Goal: Task Accomplishment & Management: Use online tool/utility

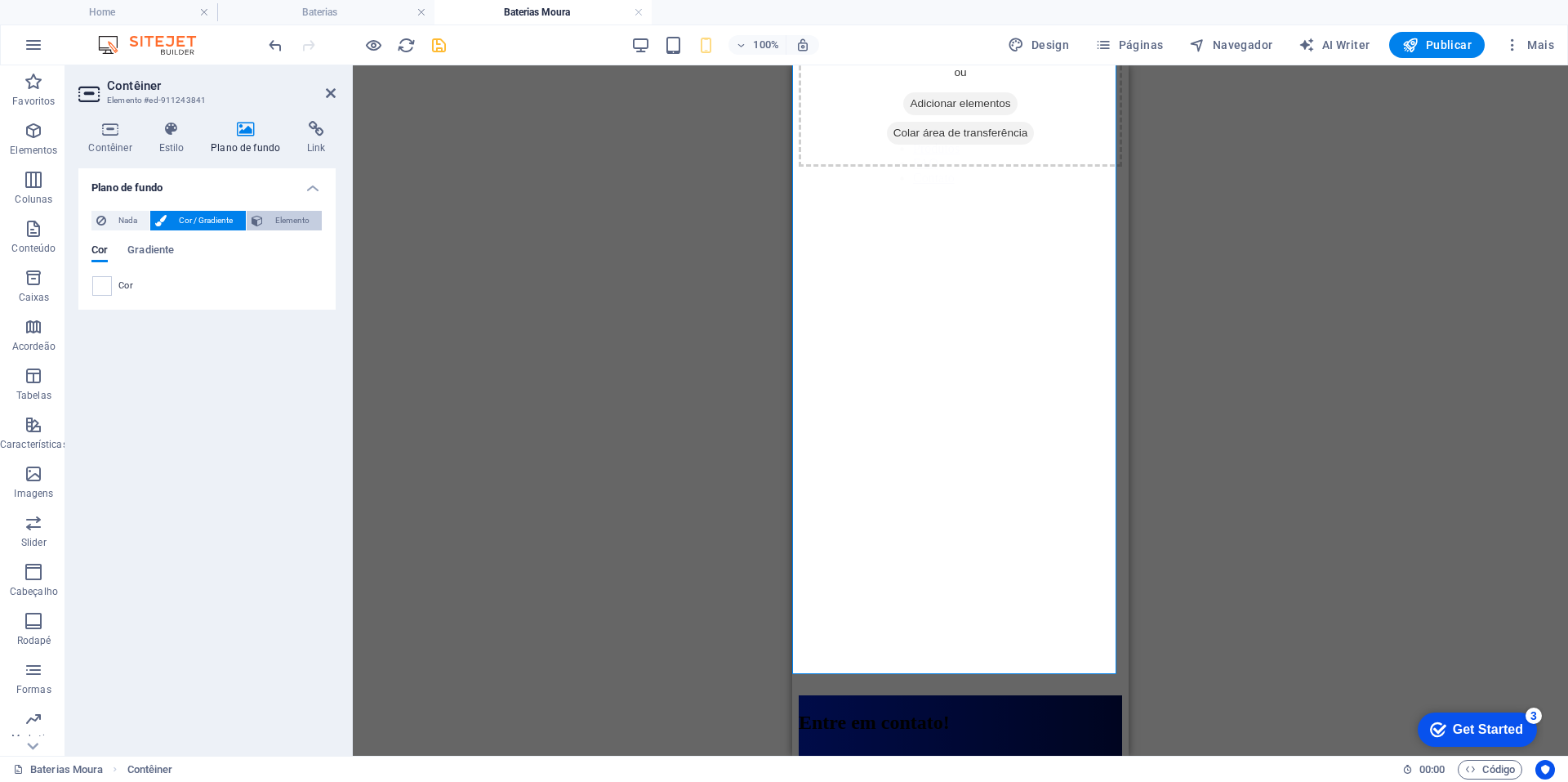
click at [271, 224] on span "Elemento" at bounding box center [292, 220] width 49 height 19
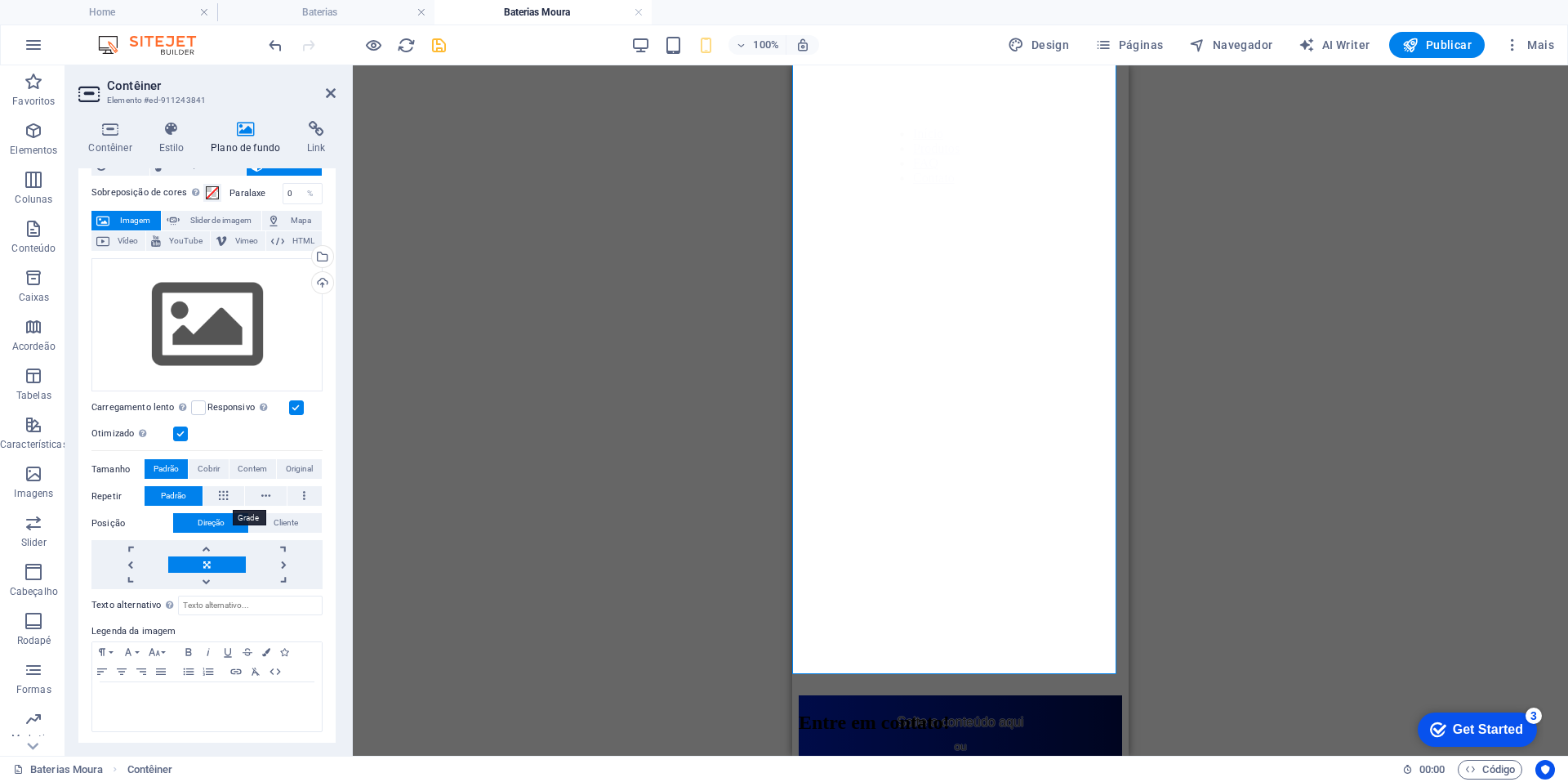
scroll to position [56, 0]
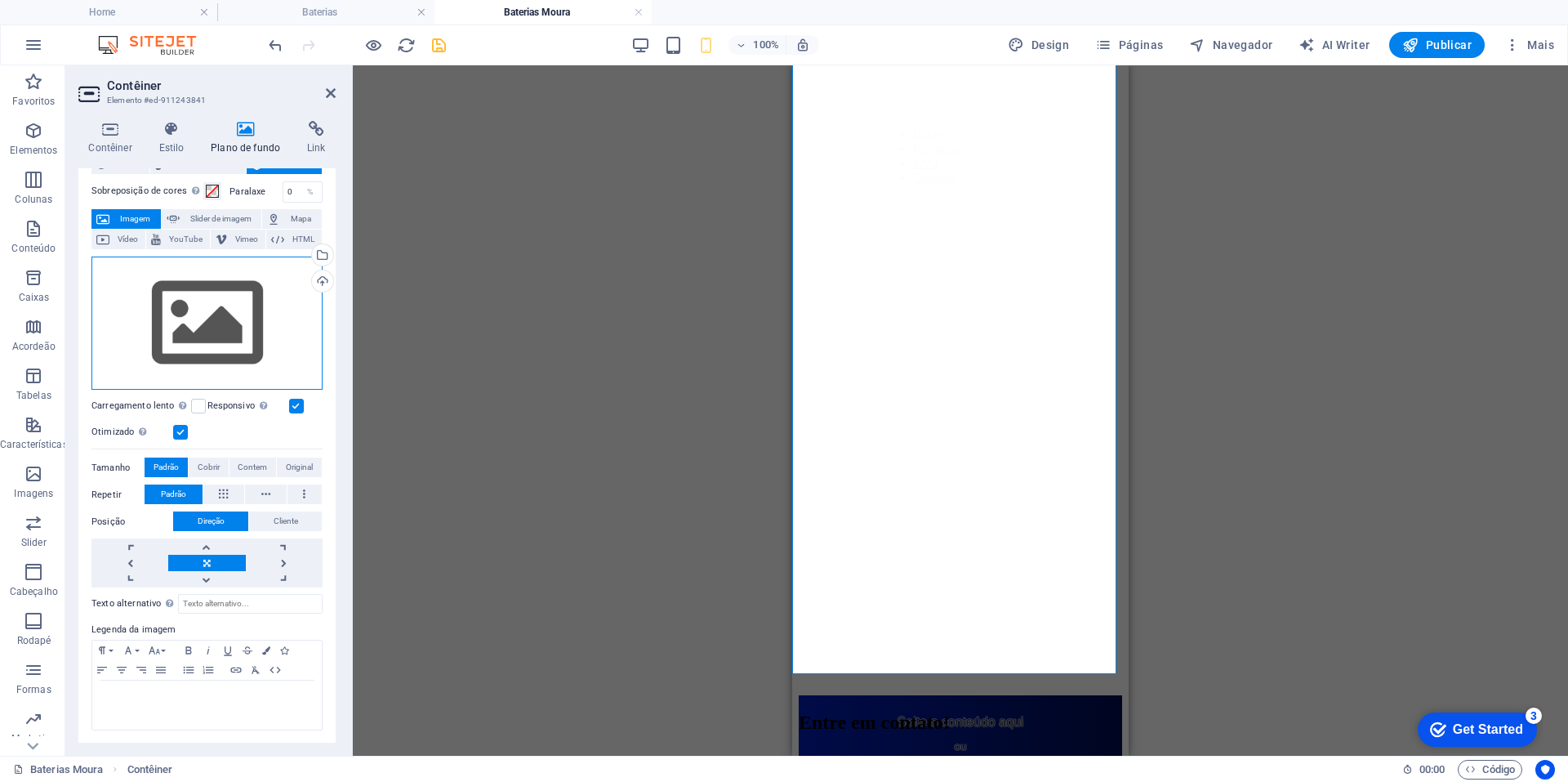
click at [186, 307] on div "Arraste os arquivos aqui, clique para escolher os arquivos ou selecione os arqu…" at bounding box center [207, 323] width 231 height 134
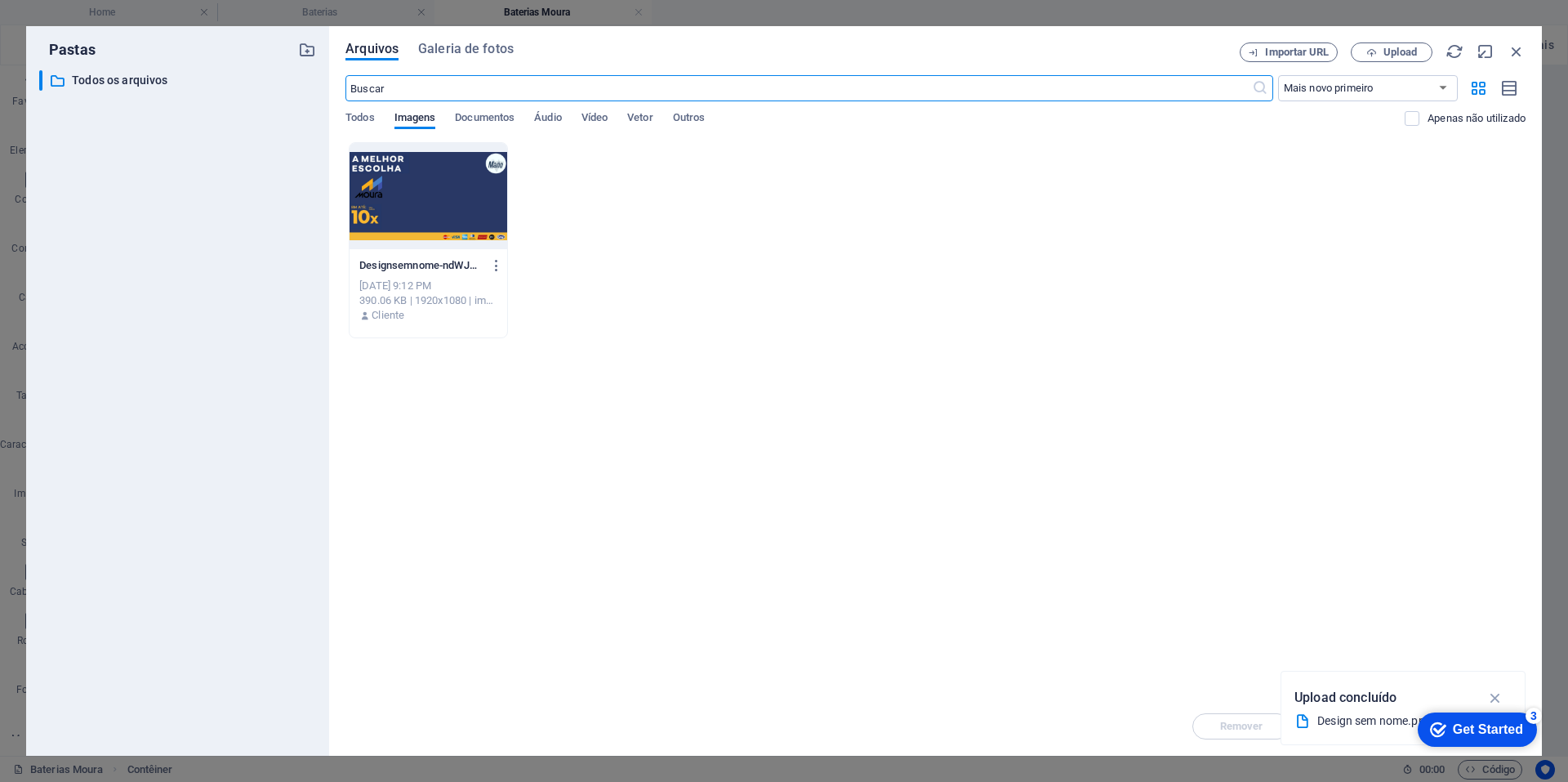
scroll to position [29, 0]
click at [410, 226] on div at bounding box center [428, 196] width 158 height 106
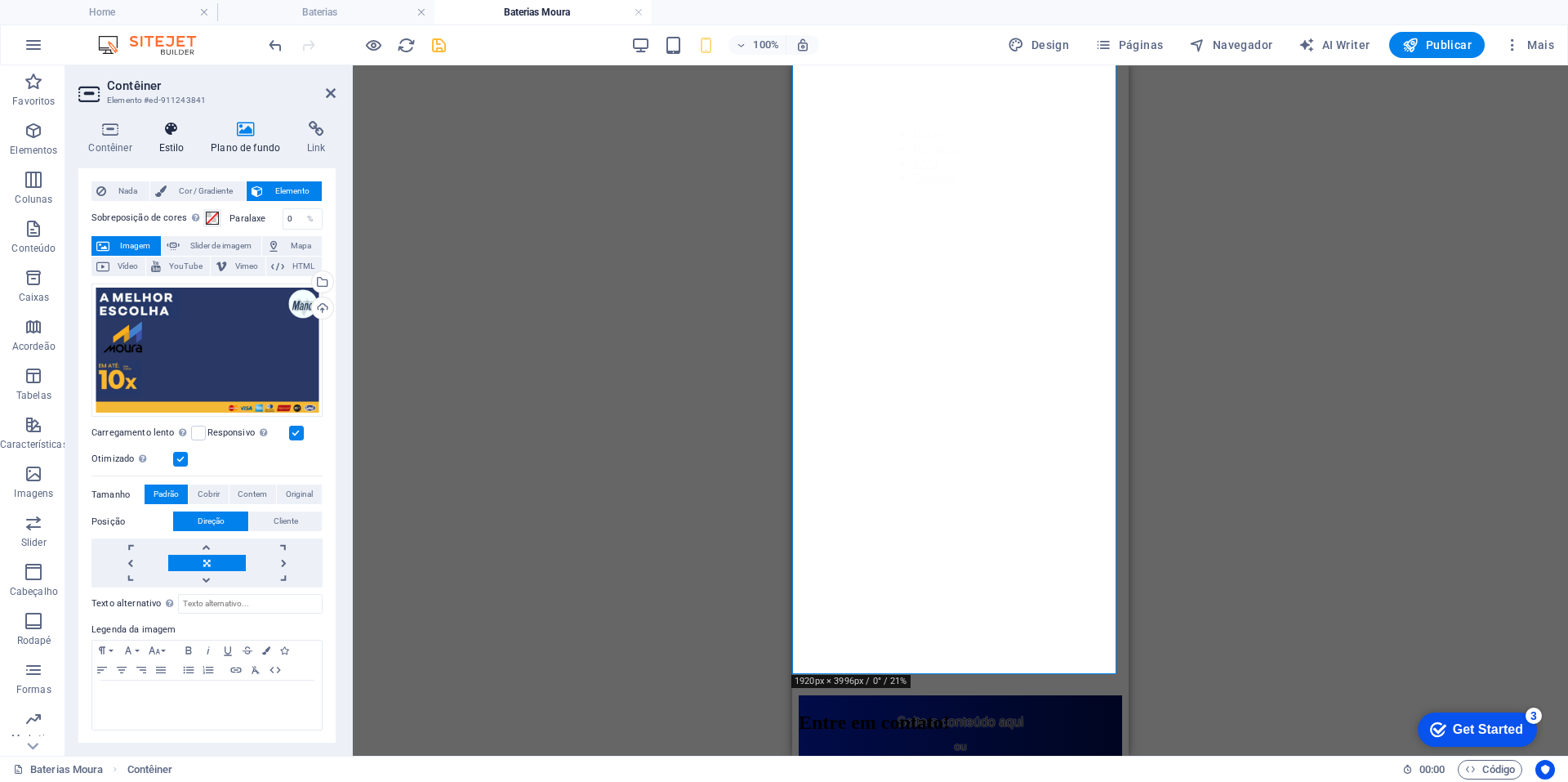
click at [149, 124] on icon at bounding box center [171, 129] width 46 height 17
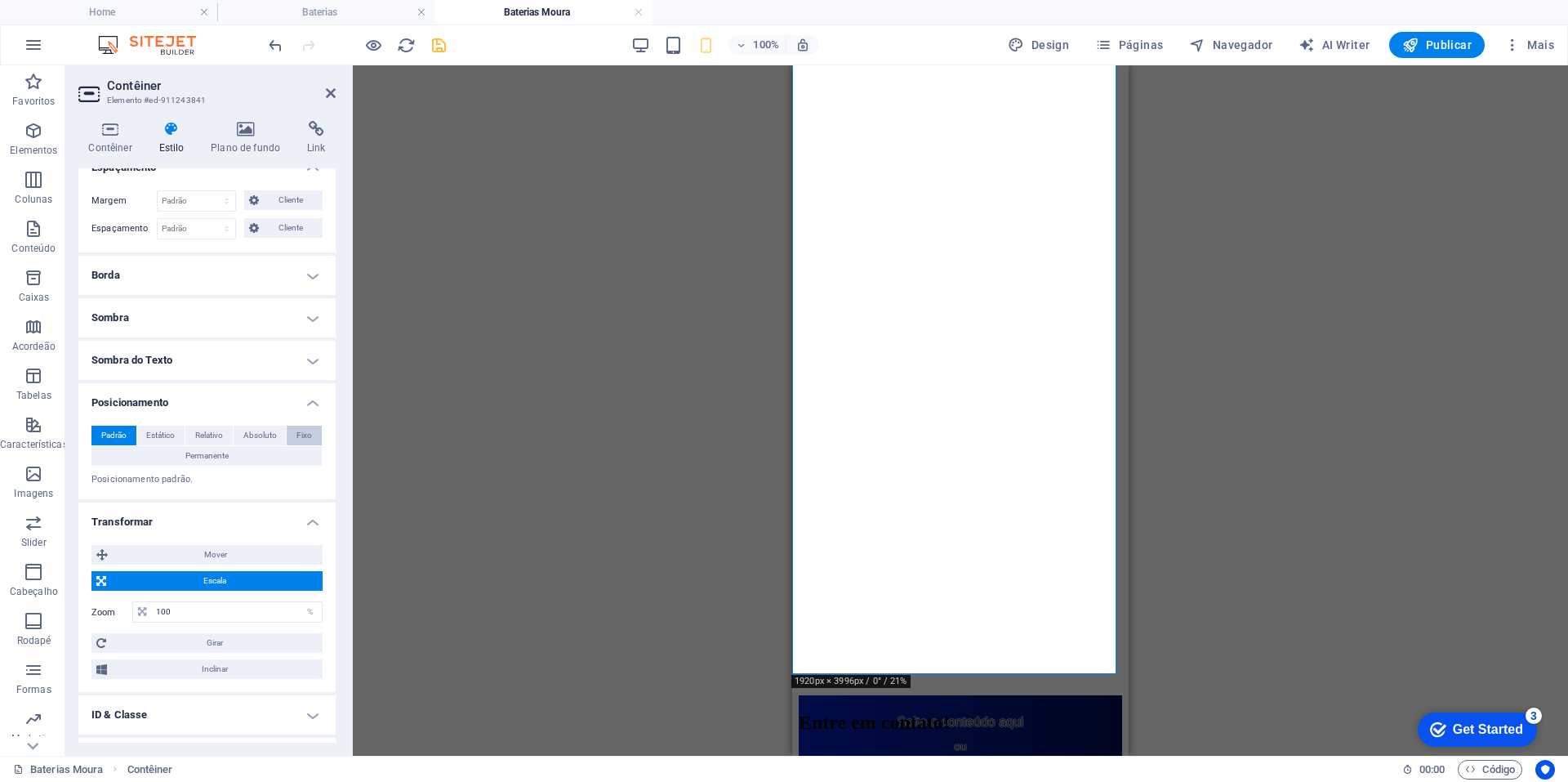
scroll to position [161, 0]
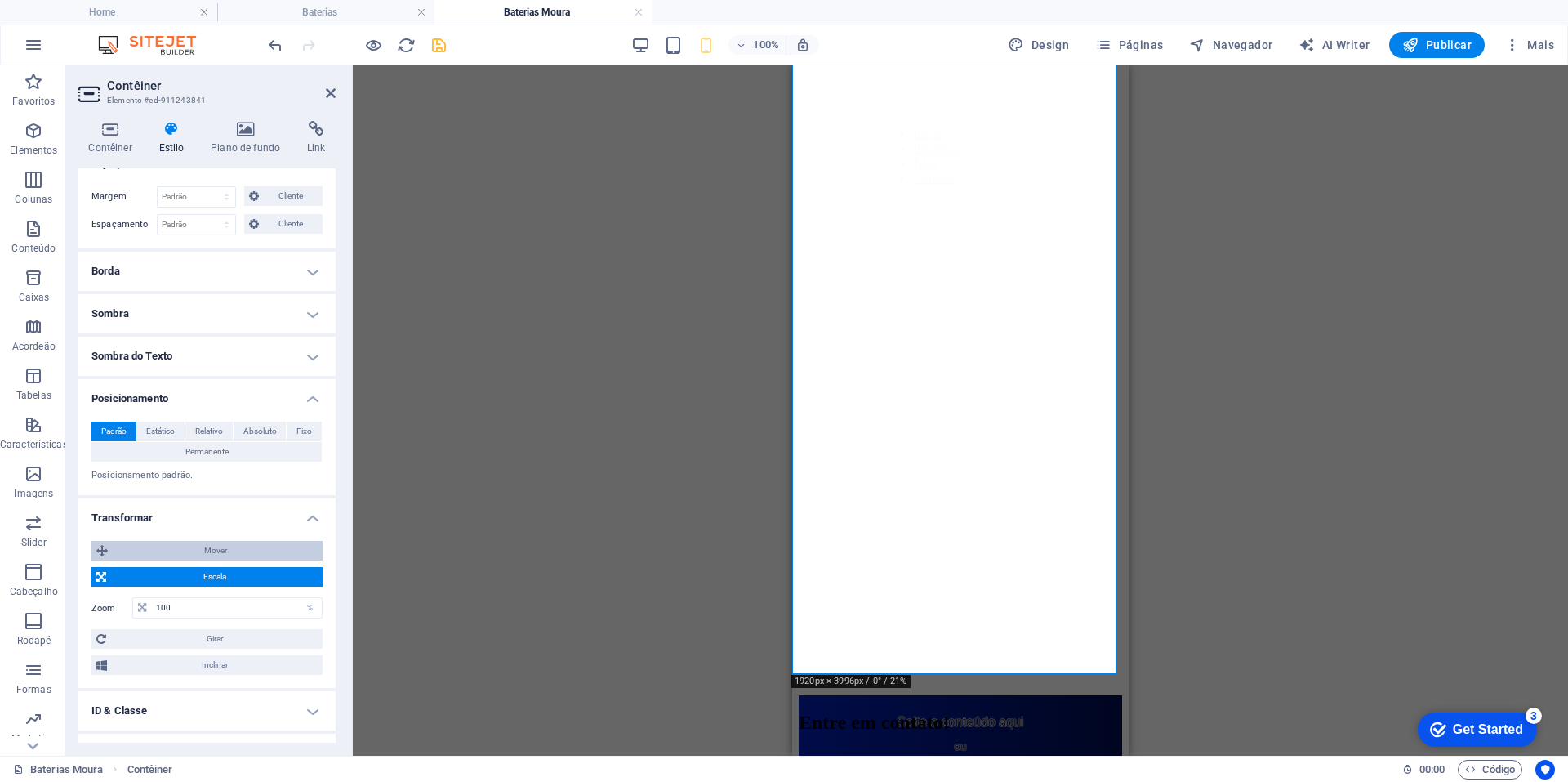
click at [190, 546] on span "Mover" at bounding box center [215, 550] width 205 height 19
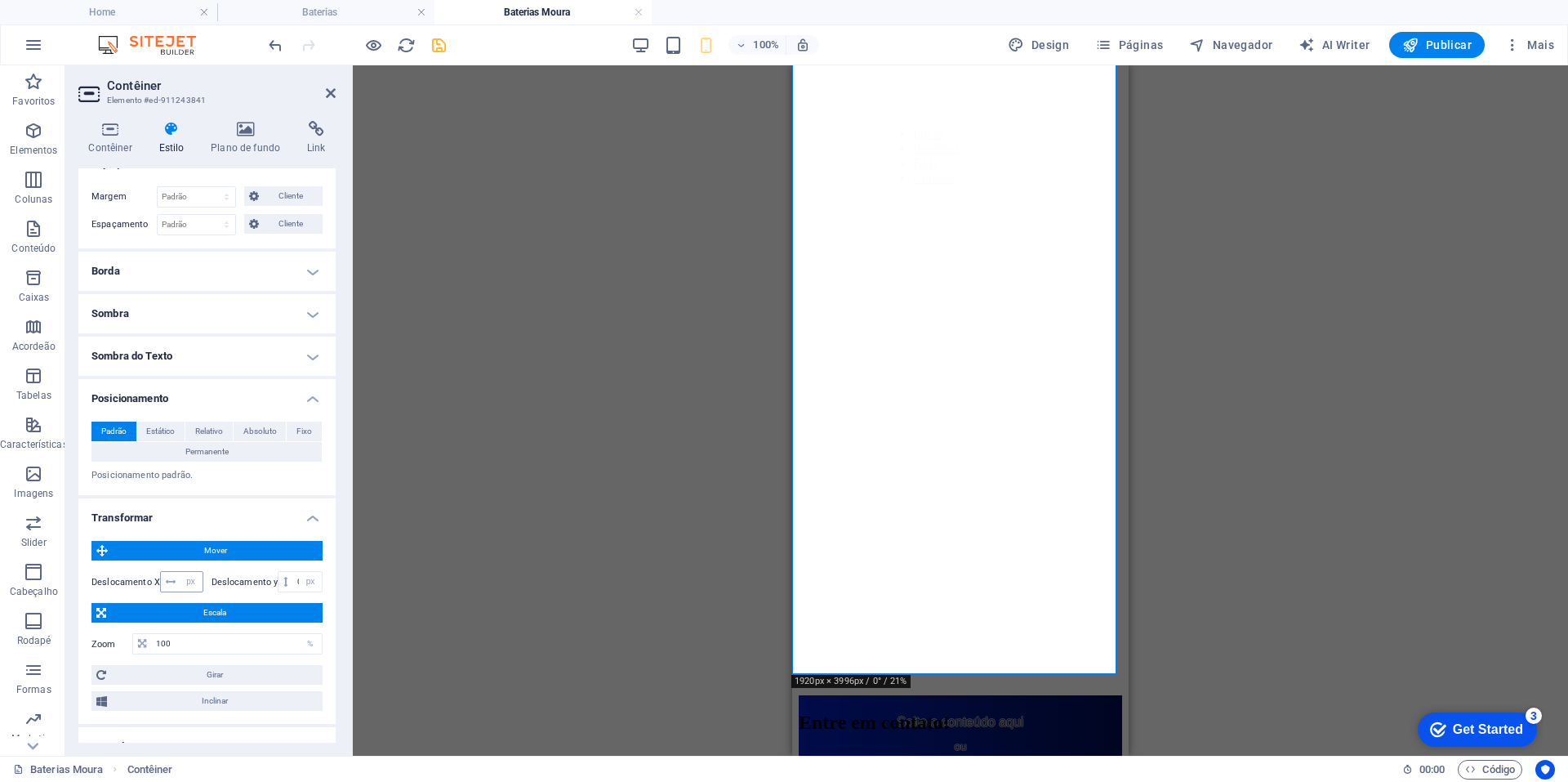
click at [175, 584] on span at bounding box center [170, 581] width 19 height 19
click at [180, 581] on select "px rem % em vh vw" at bounding box center [190, 581] width 23 height 19
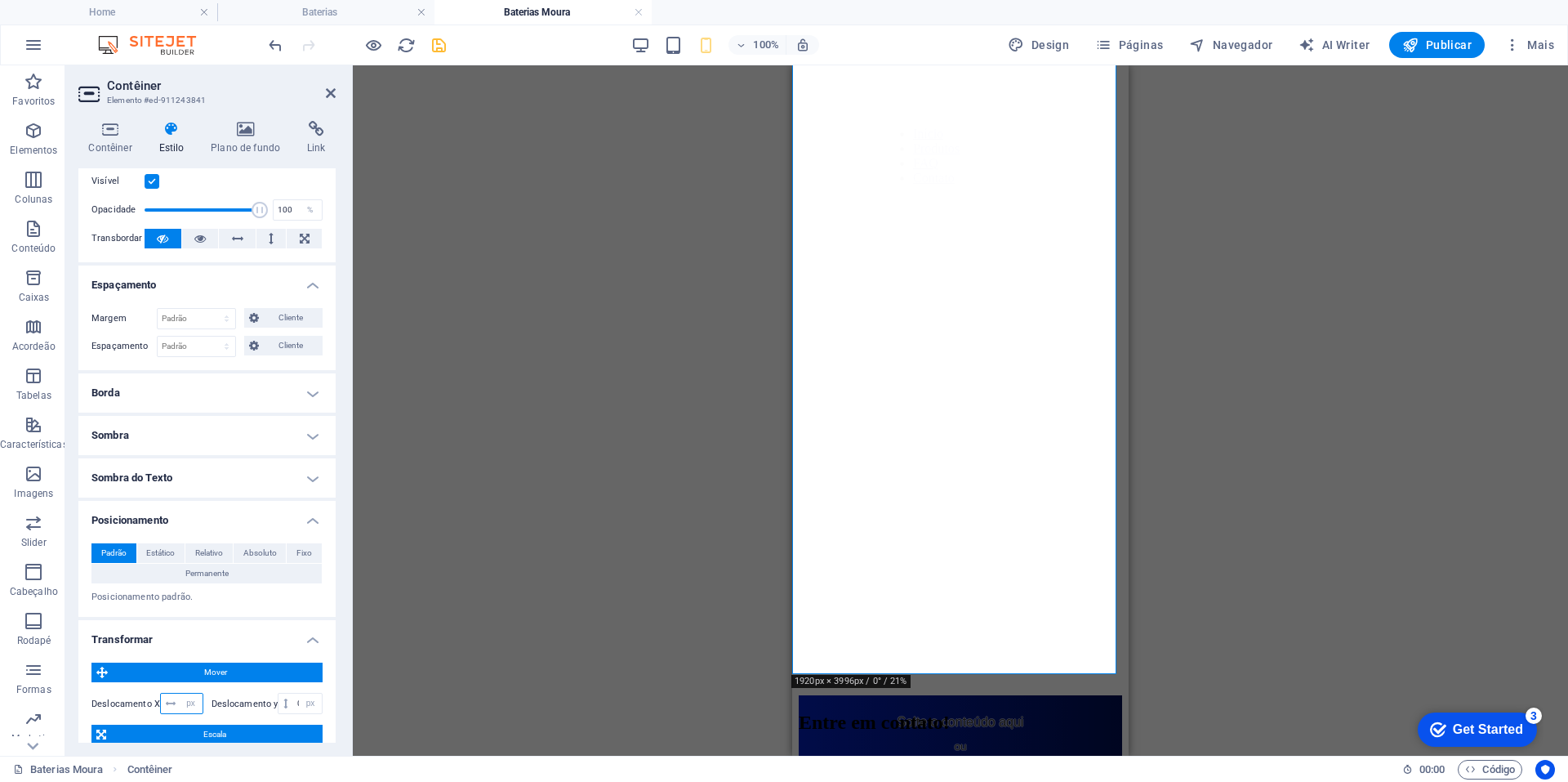
scroll to position [65, 0]
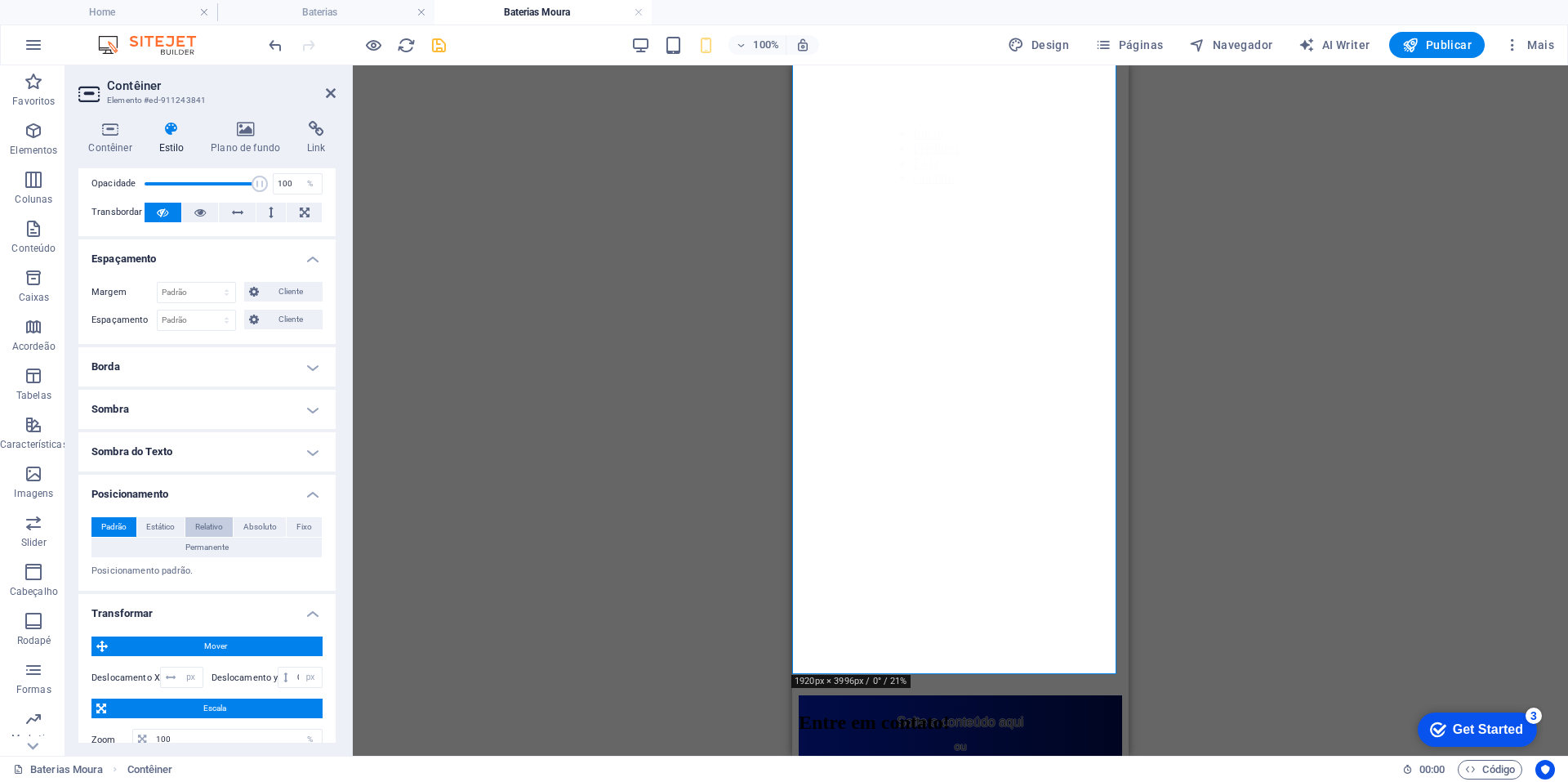
click at [213, 528] on span "Relativo" at bounding box center [209, 526] width 28 height 19
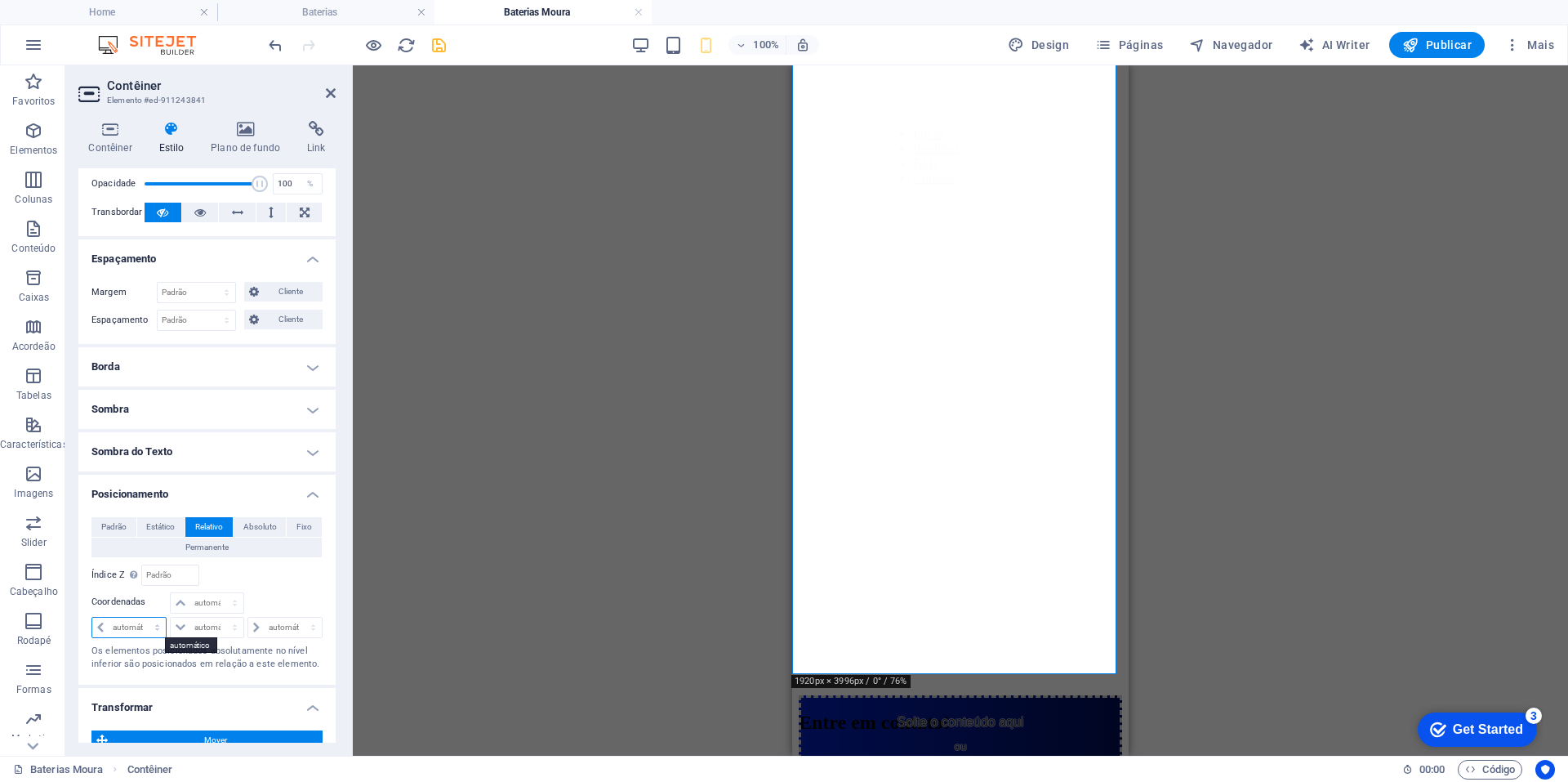
click at [135, 626] on select "automático px rem % em" at bounding box center [129, 627] width 74 height 19
select select "px"
click at [142, 617] on select "automático px rem % em" at bounding box center [129, 627] width 74 height 19
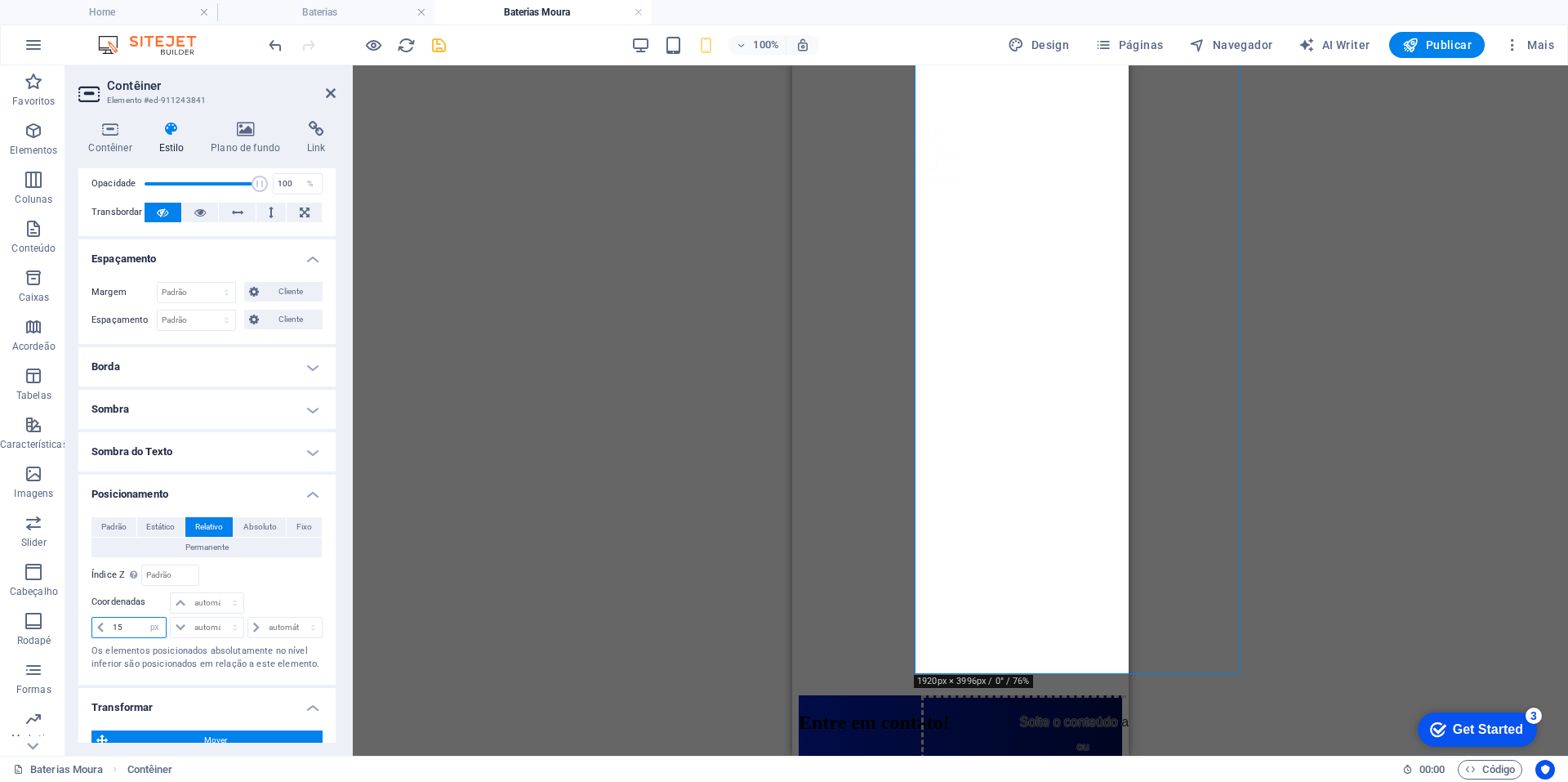
type input "1"
type input "0"
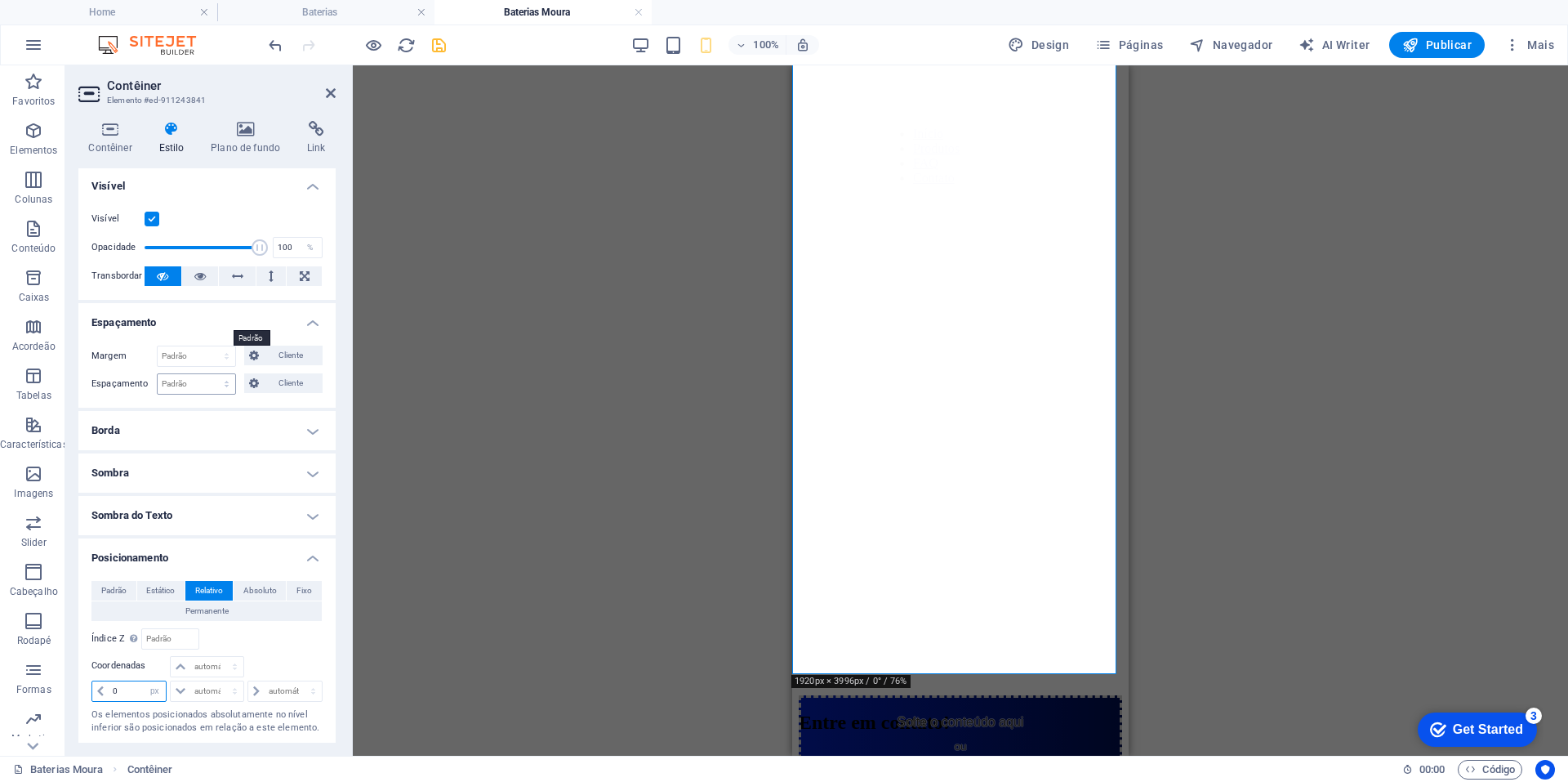
scroll to position [0, 0]
click at [231, 132] on icon at bounding box center [246, 129] width 90 height 17
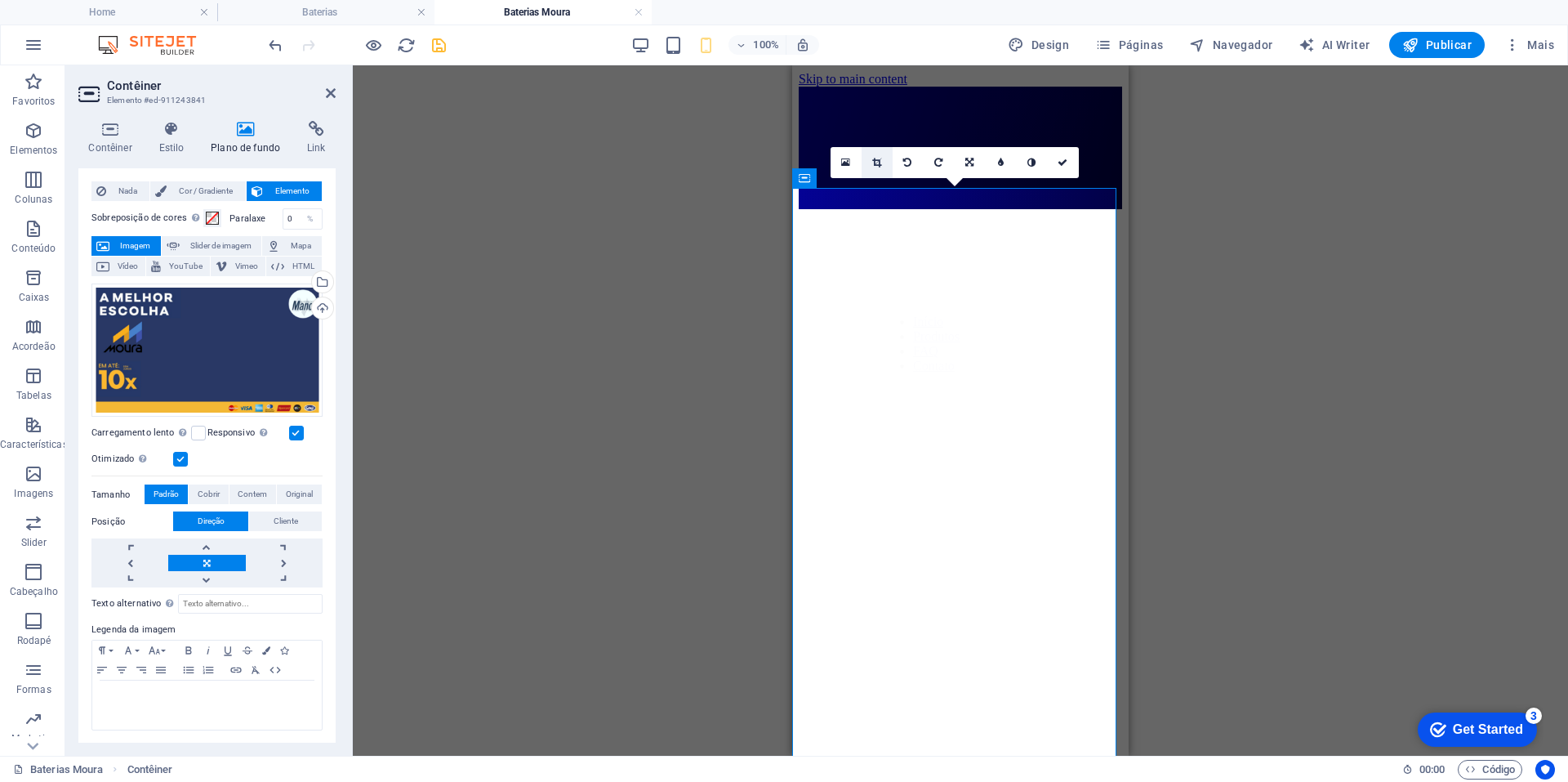
click at [873, 154] on link at bounding box center [877, 162] width 31 height 31
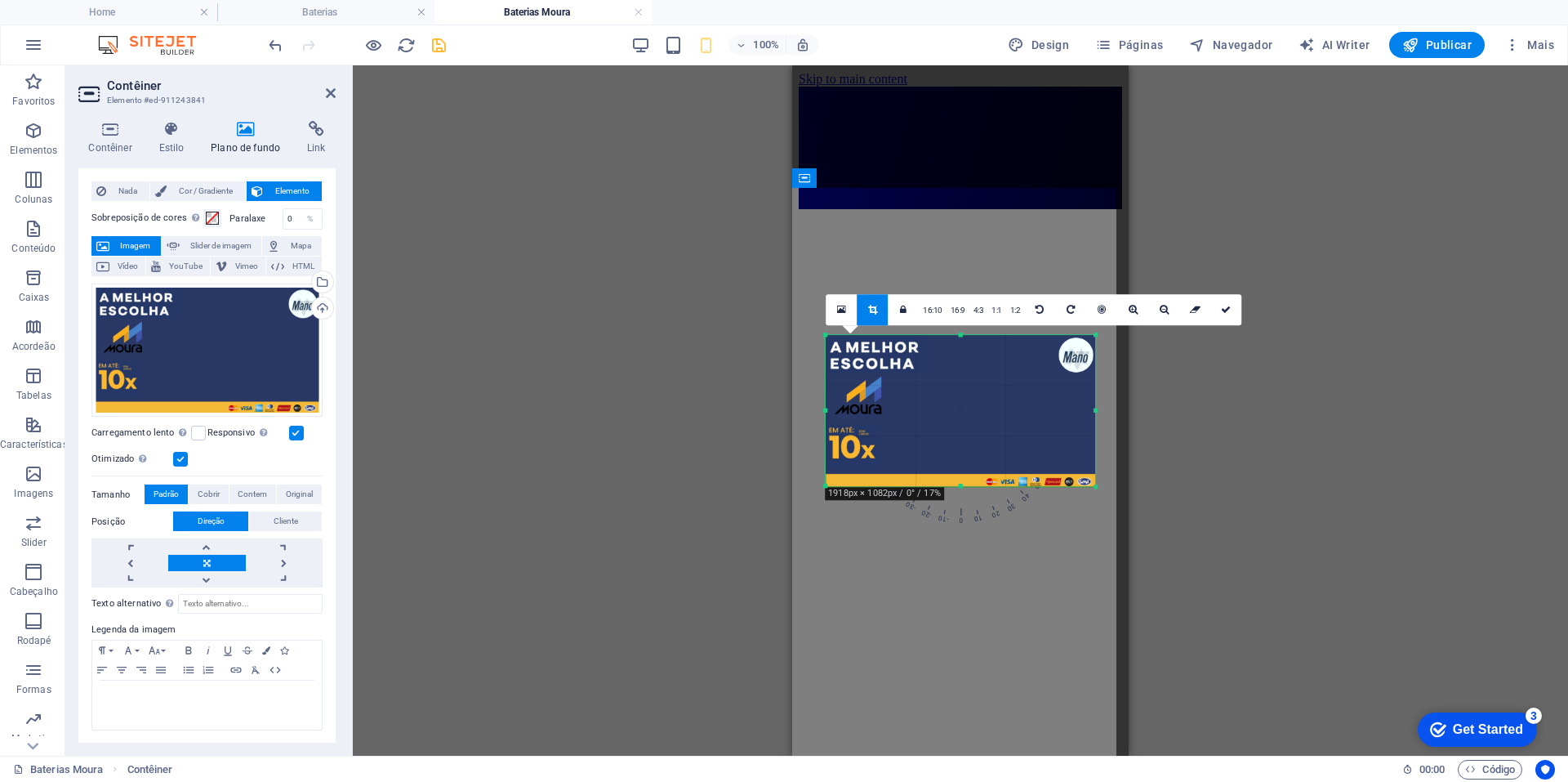
drag, startPoint x: 873, startPoint y: 383, endPoint x: 872, endPoint y: 375, distance: 8.1
click at [872, 375] on div at bounding box center [961, 411] width 270 height 152
click at [1230, 314] on link at bounding box center [1225, 309] width 31 height 31
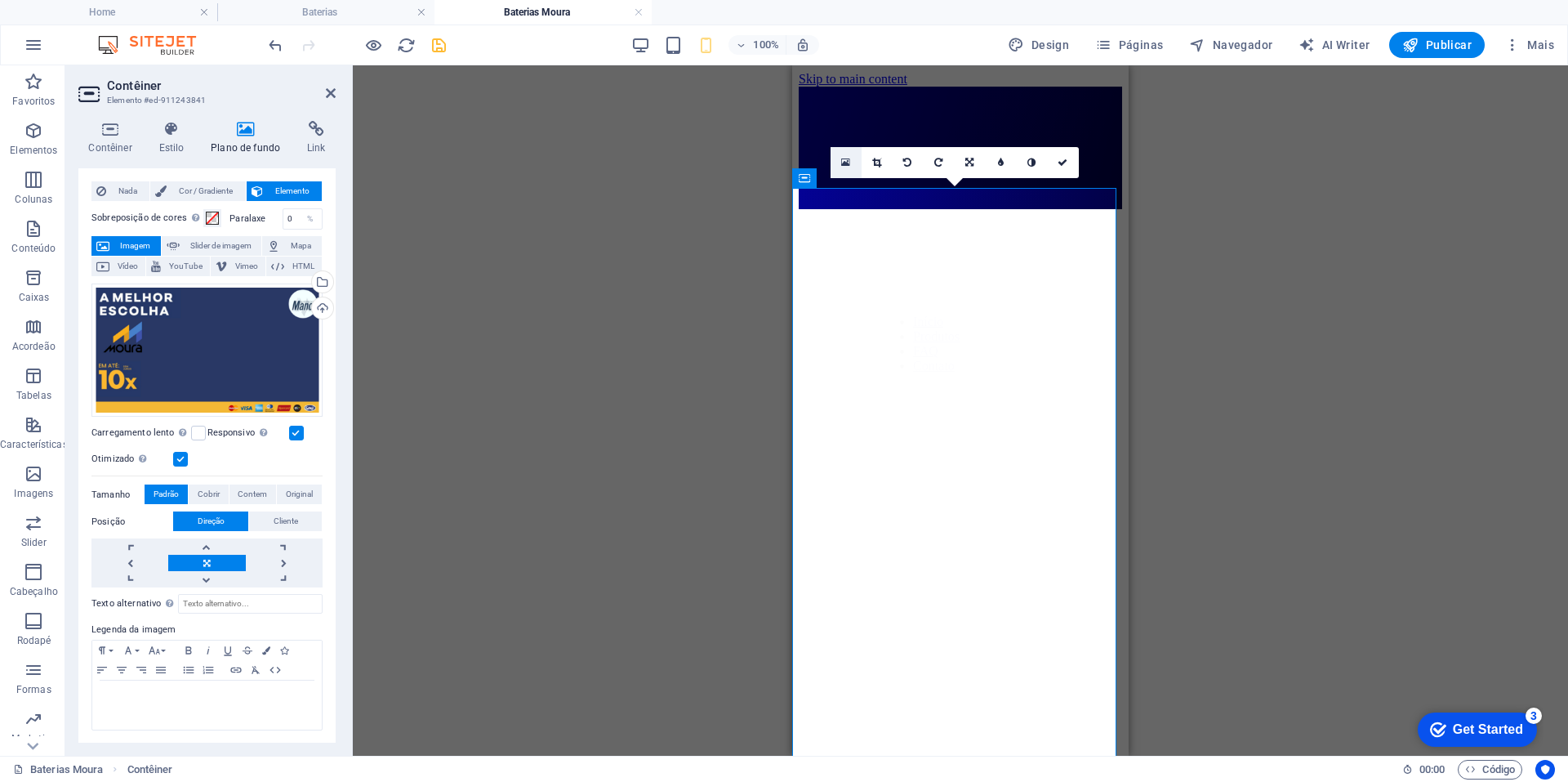
click at [839, 159] on link at bounding box center [845, 162] width 31 height 31
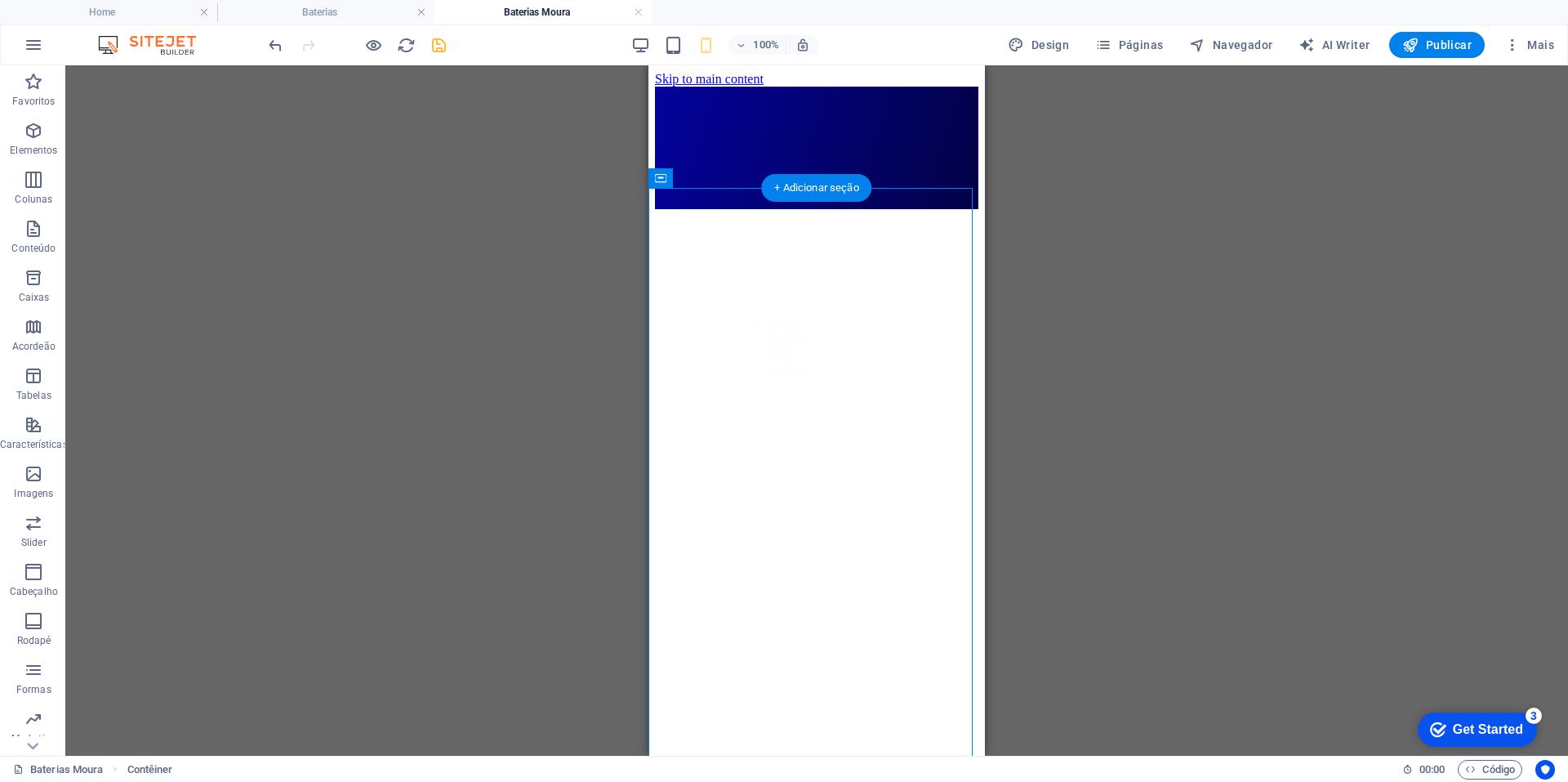
click at [733, 209] on figure at bounding box center [816, 209] width 323 height 0
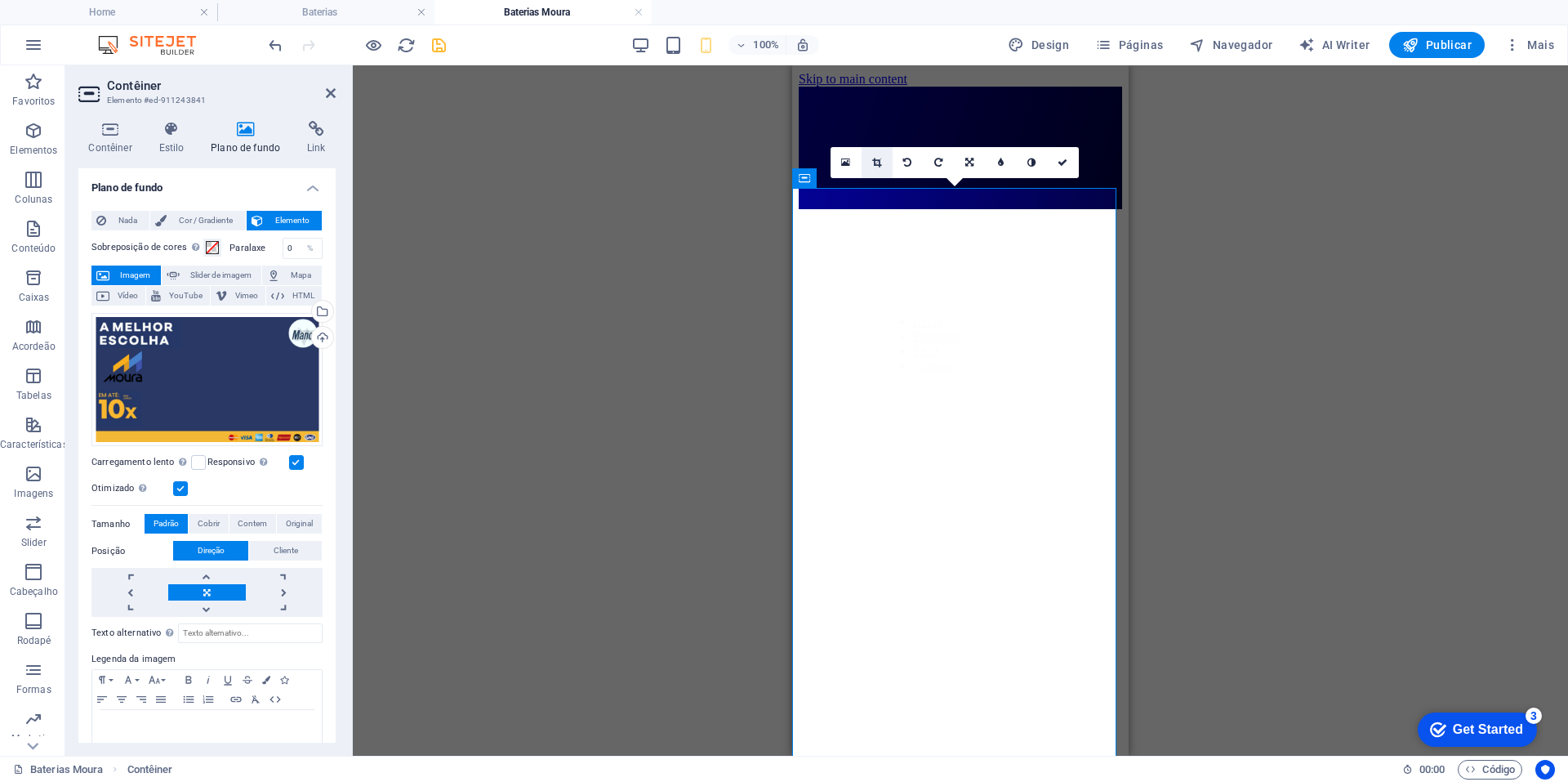
click at [875, 165] on icon at bounding box center [876, 163] width 9 height 10
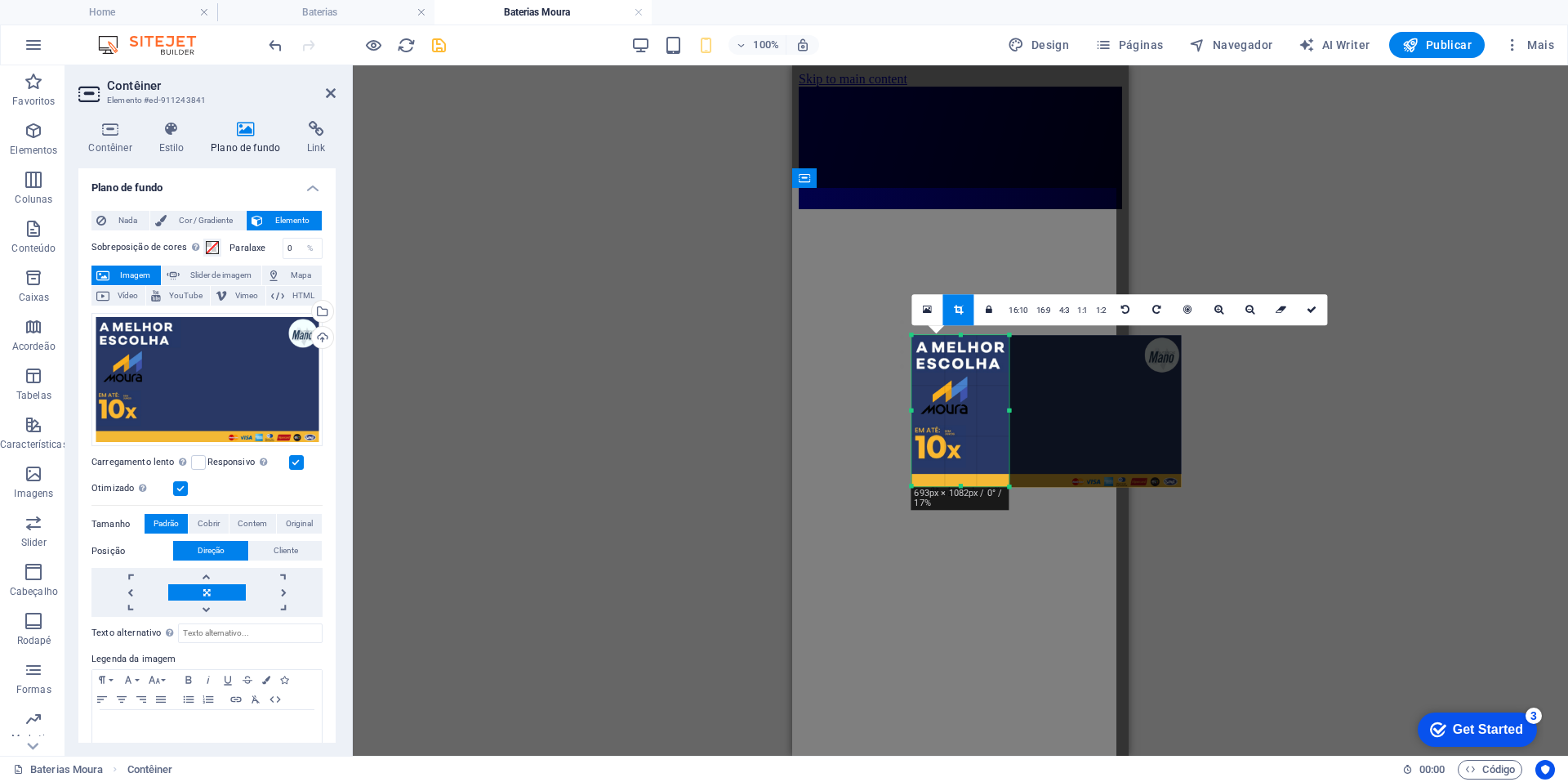
drag, startPoint x: 1094, startPoint y: 410, endPoint x: 923, endPoint y: 378, distance: 174.0
click at [923, 378] on div "180 170 160 150 140 130 120 110 100 90 80 70 60 50 40 30 20 10 0 -10 -20 -30 -4…" at bounding box center [960, 410] width 97 height 151
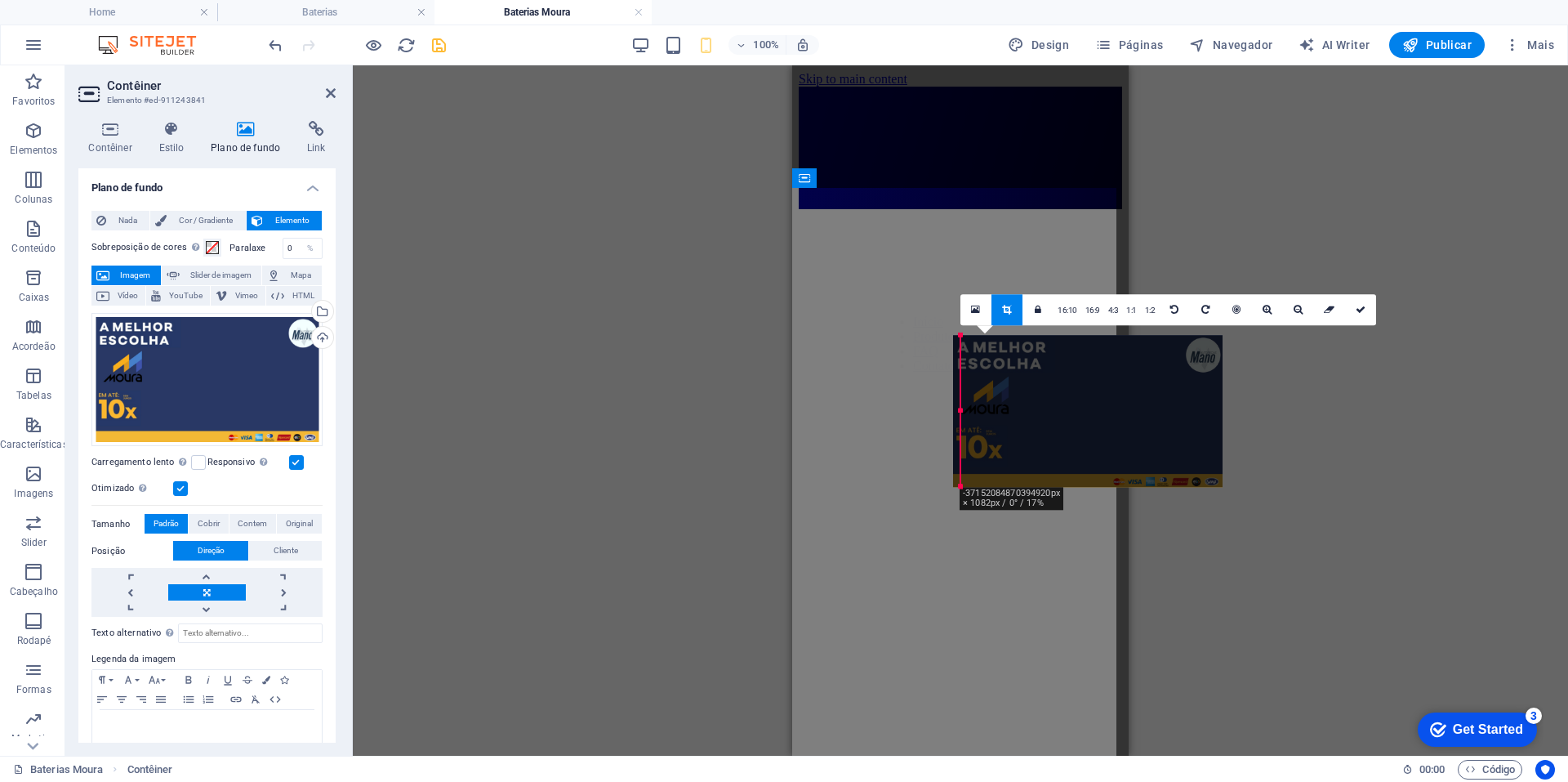
click at [957, 409] on div at bounding box center [1088, 411] width 270 height 152
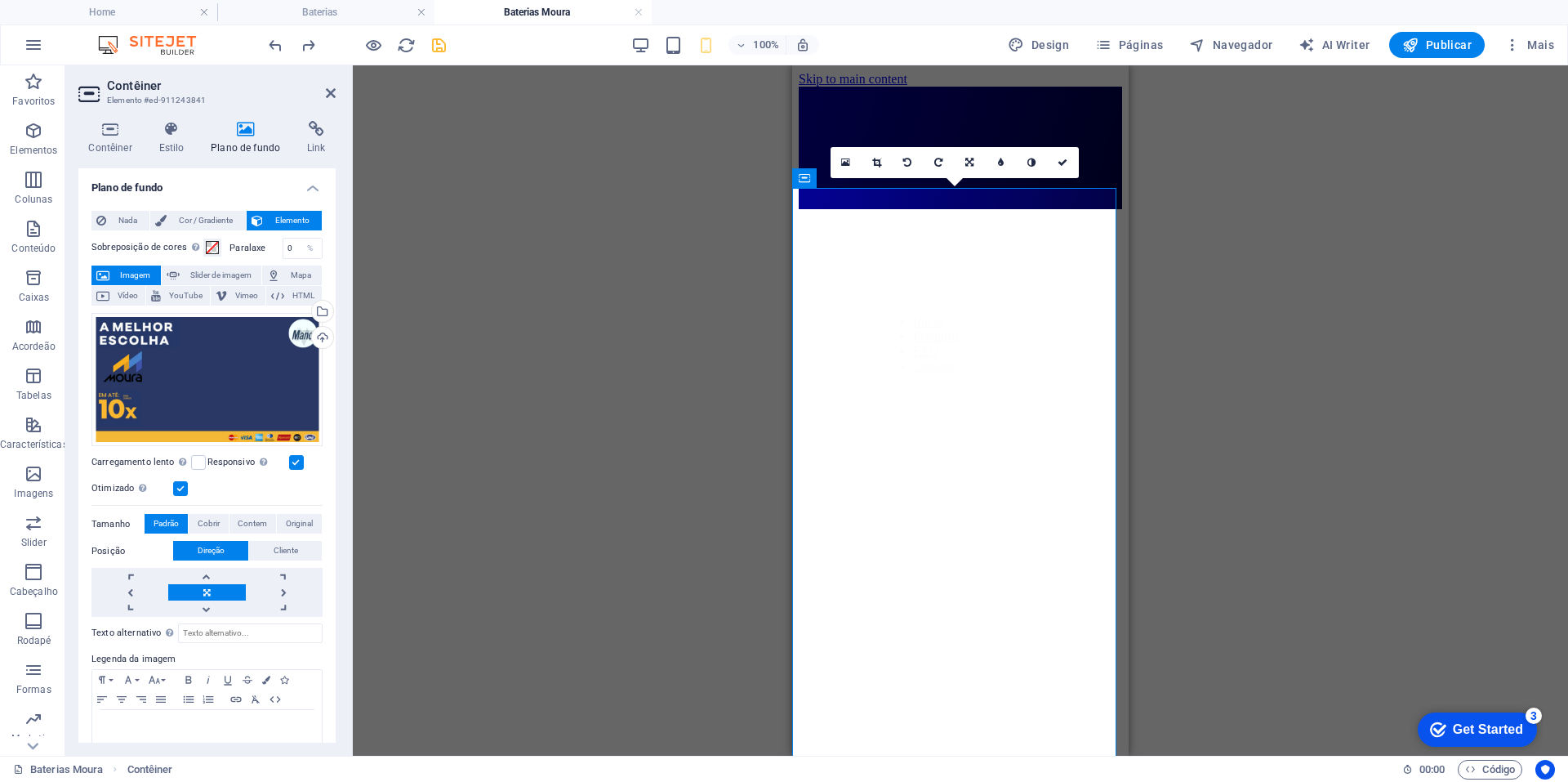
click at [1269, 321] on div "Arraste aqui para substituir o conteúdo existente. Pressione “Ctrl” se quiser c…" at bounding box center [960, 410] width 1215 height 690
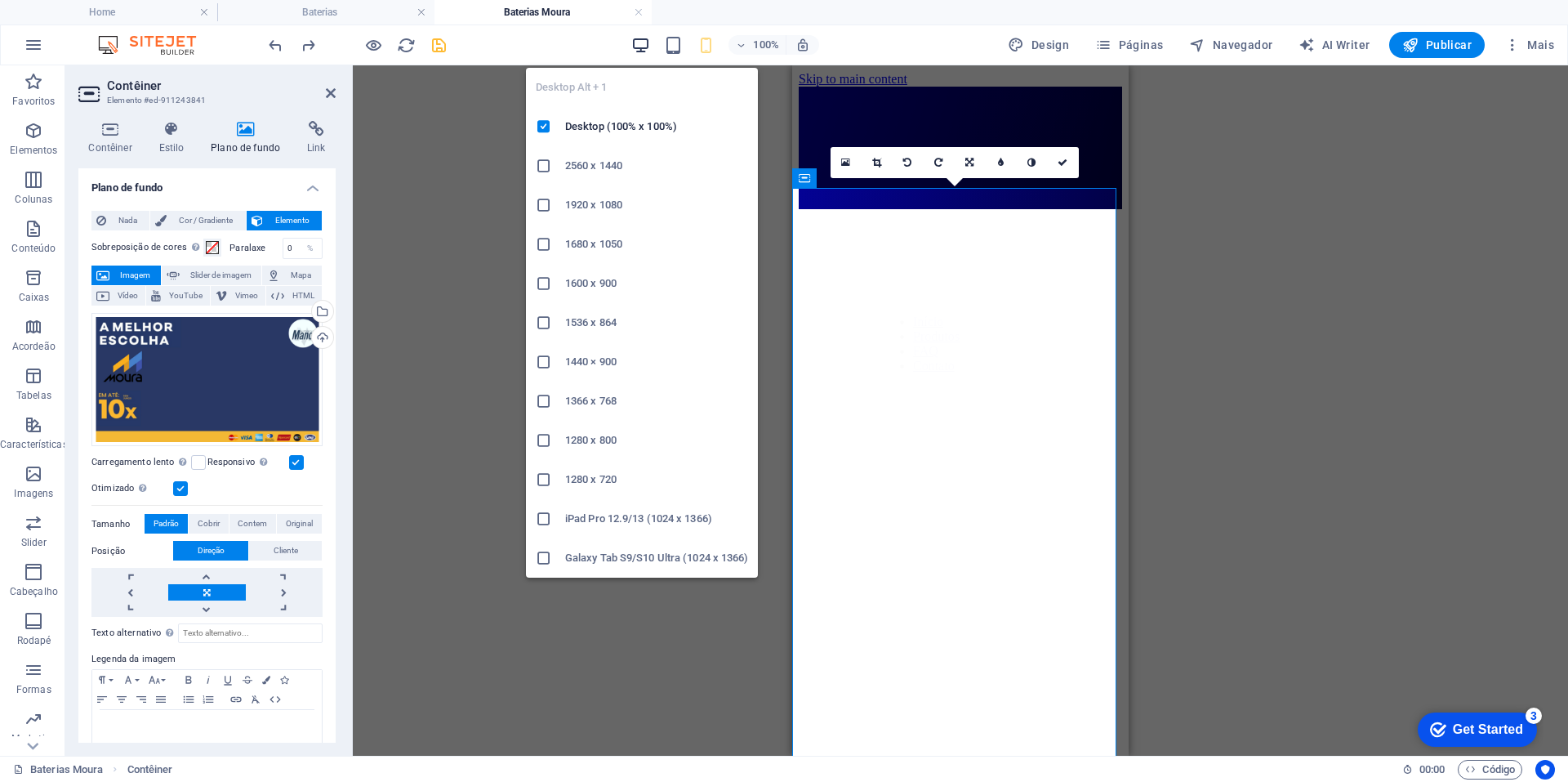
click at [647, 48] on icon "button" at bounding box center [641, 45] width 18 height 18
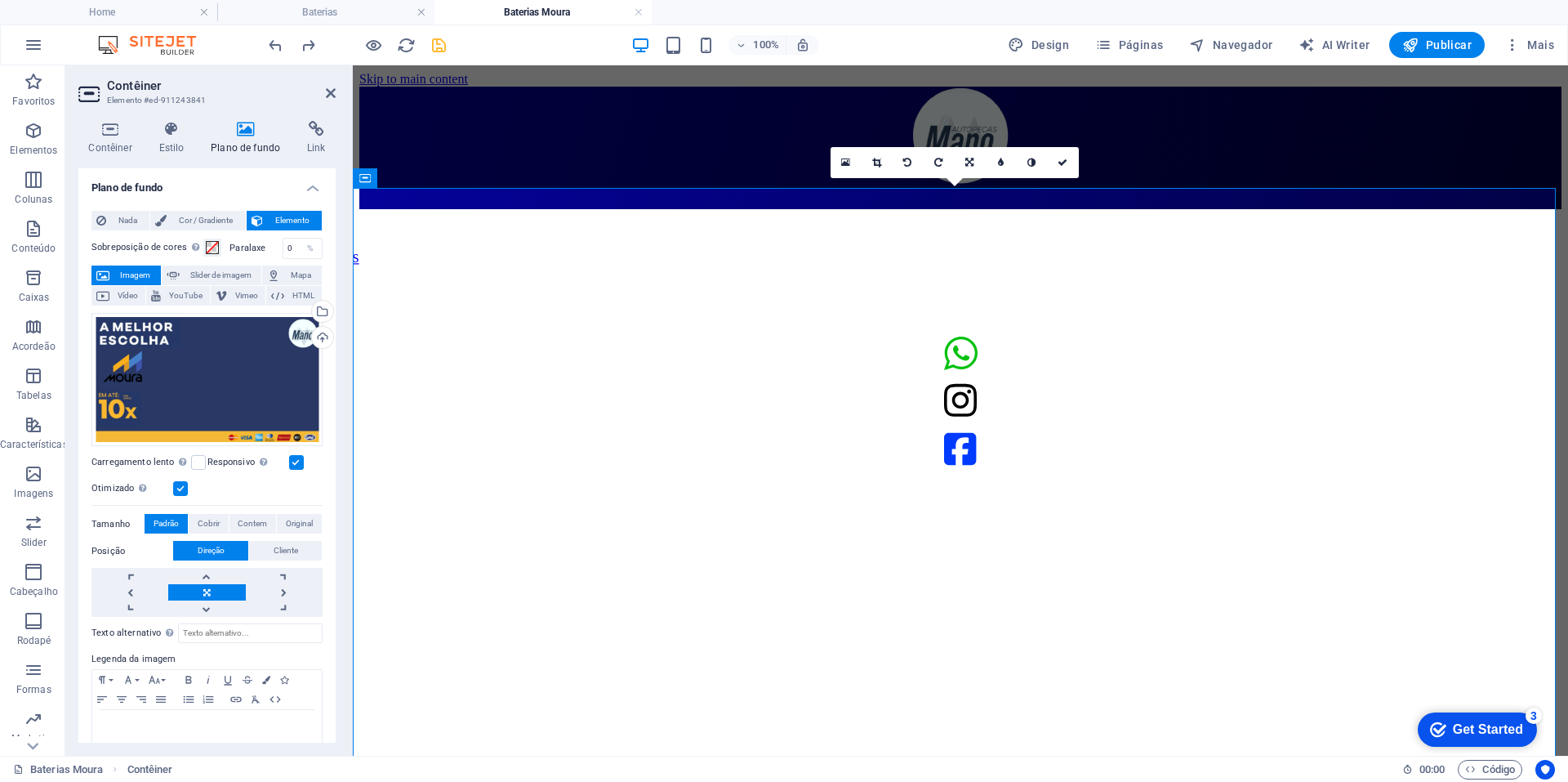
click at [990, 209] on figure at bounding box center [960, 209] width 1202 height 0
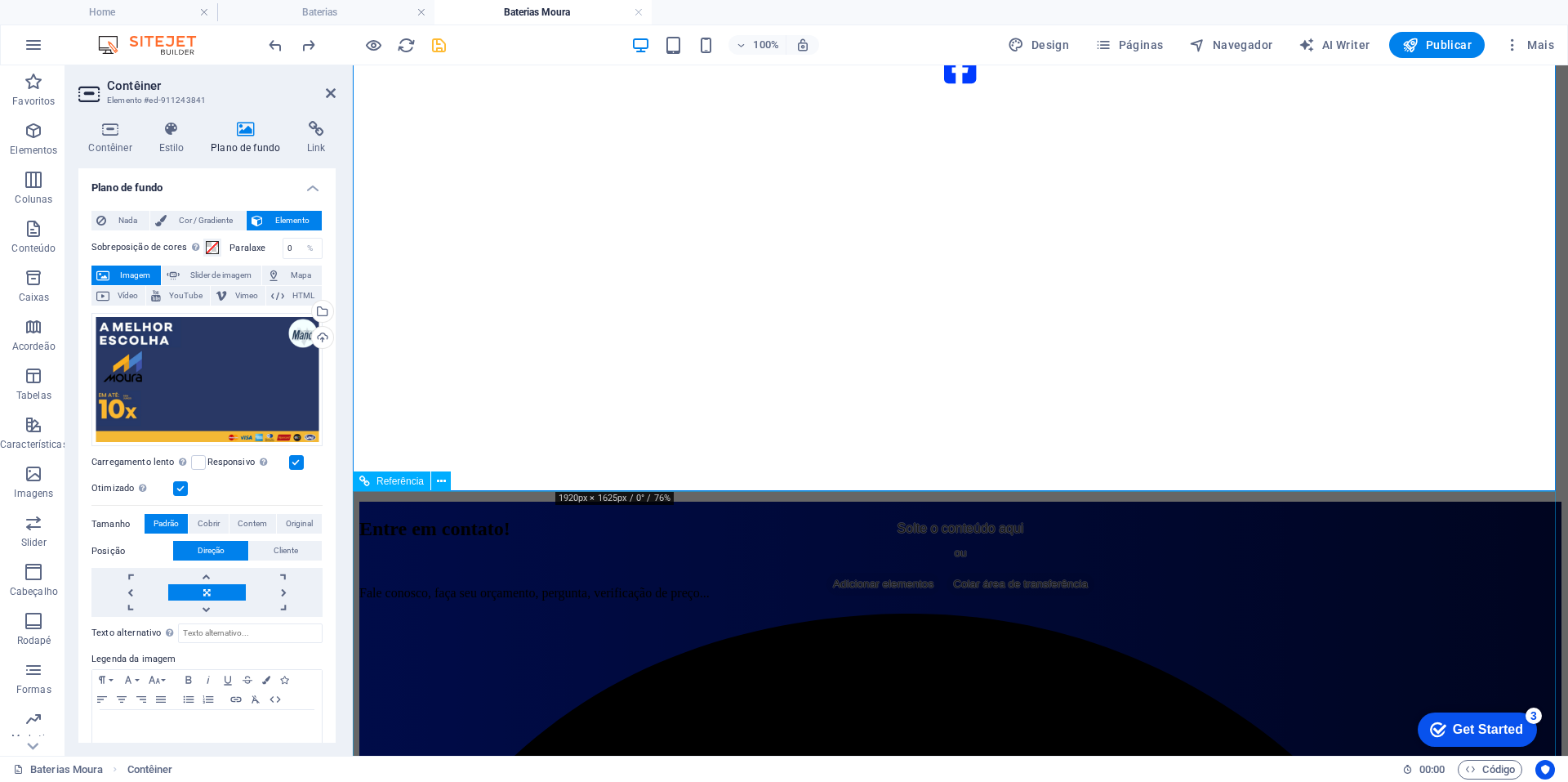
scroll to position [370, 0]
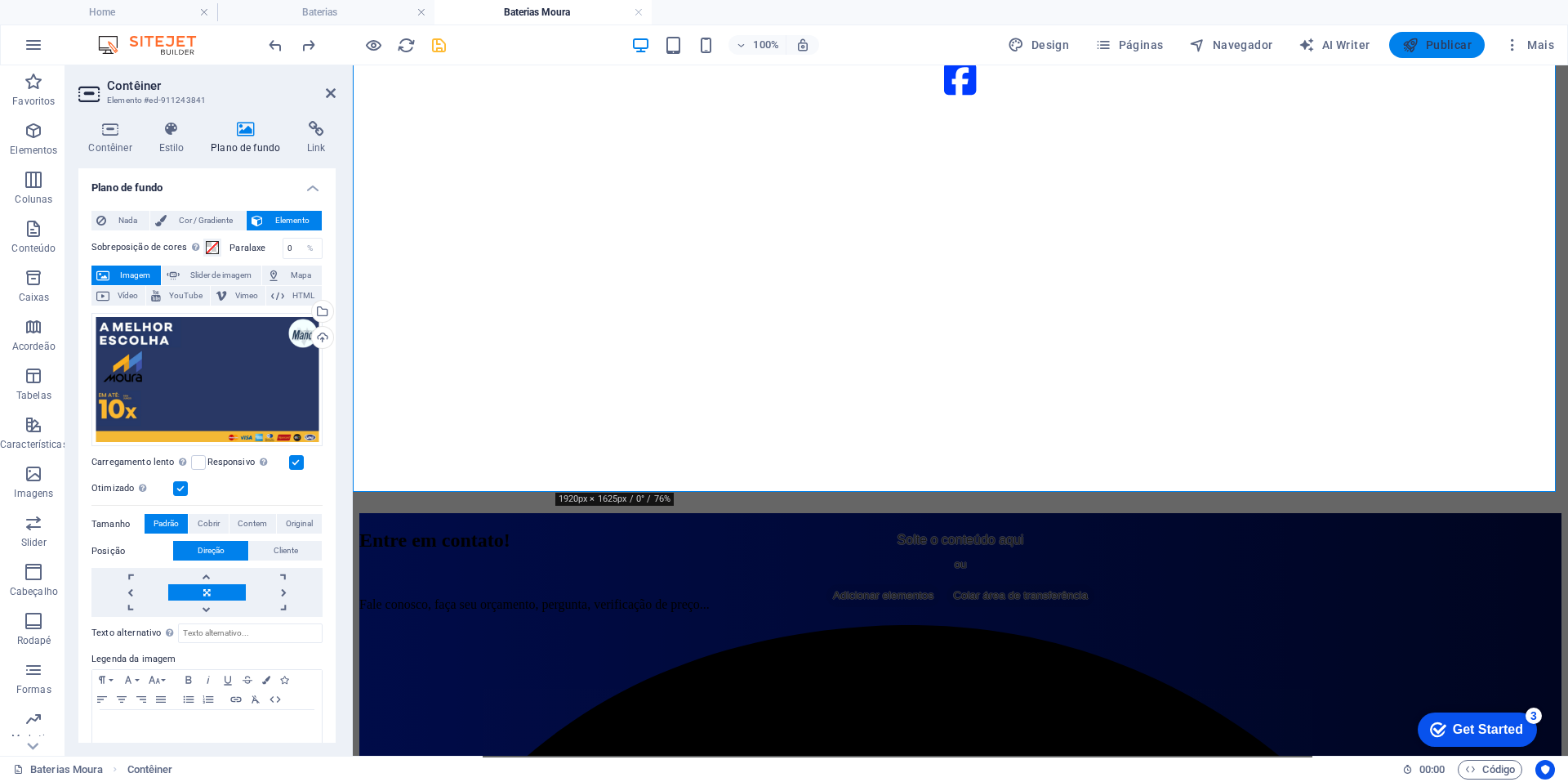
click at [1393, 42] on button "Publicar" at bounding box center [1437, 44] width 95 height 26
